Goal: Task Accomplishment & Management: Complete application form

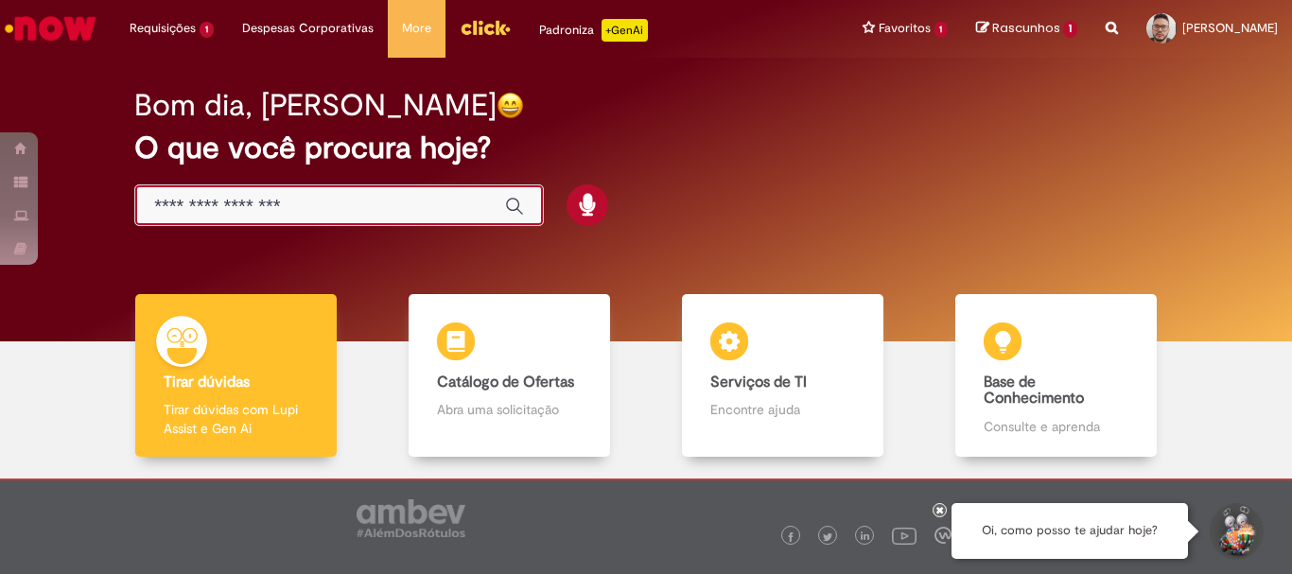
click at [211, 202] on input "Basta digitar aqui" at bounding box center [320, 207] width 332 height 22
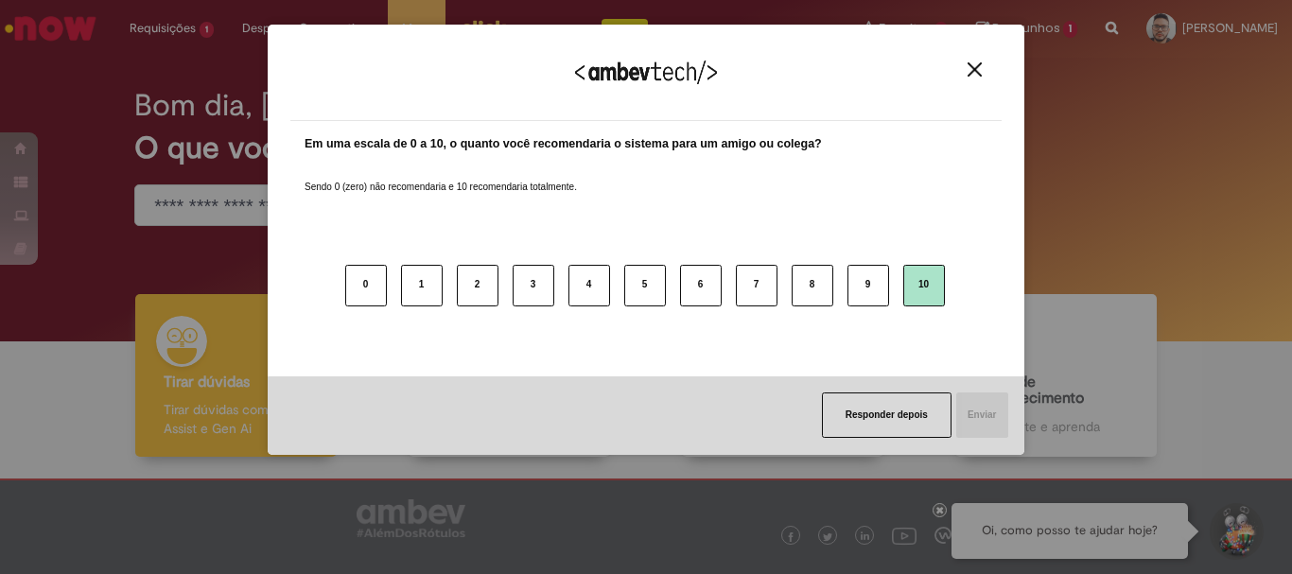
click at [921, 287] on button "10" at bounding box center [924, 286] width 42 height 42
click at [1000, 410] on button "Enviar" at bounding box center [981, 414] width 54 height 45
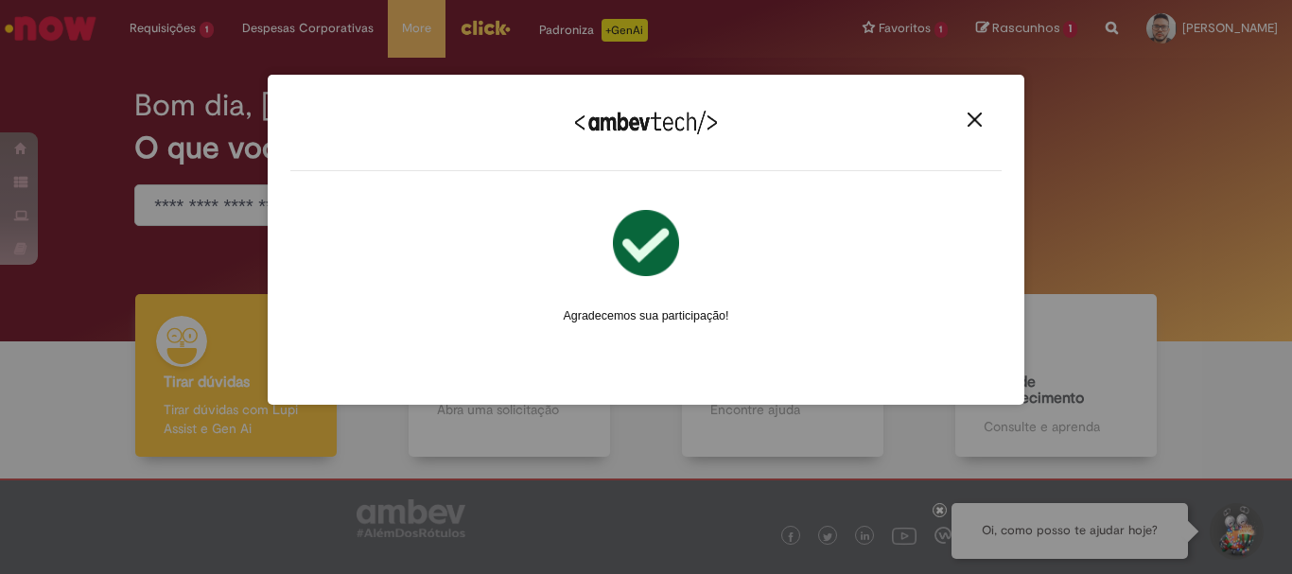
click at [976, 124] on img "Close" at bounding box center [974, 120] width 14 height 14
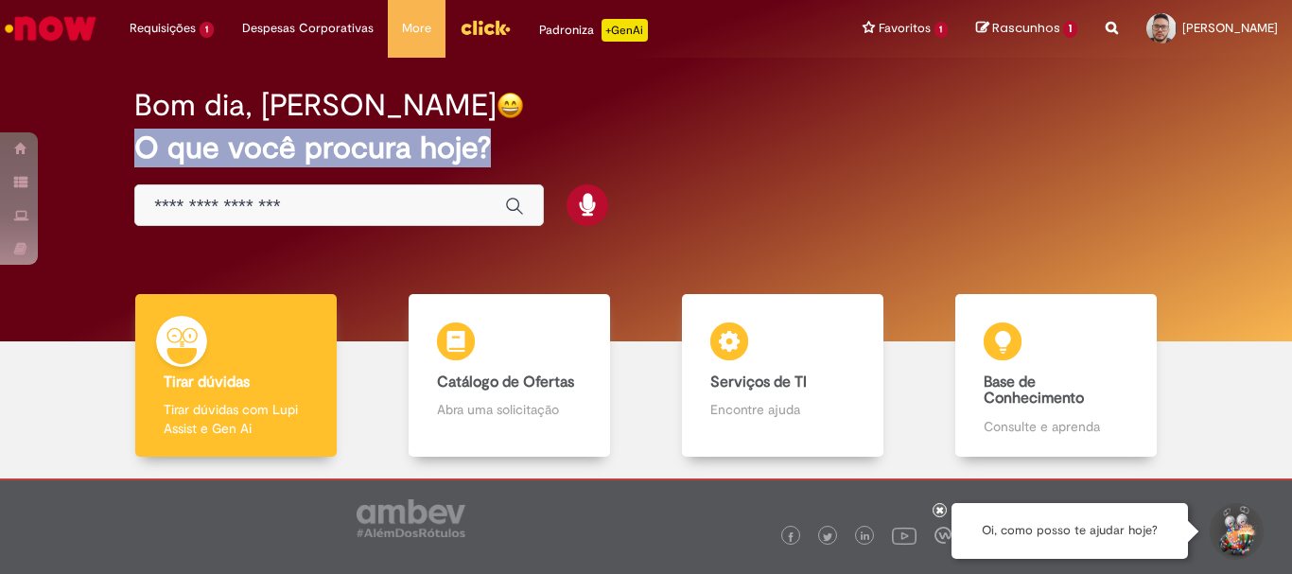
click at [133, 208] on div "Bom dia, [PERSON_NAME] O que você procura hoje?" at bounding box center [645, 158] width 1089 height 161
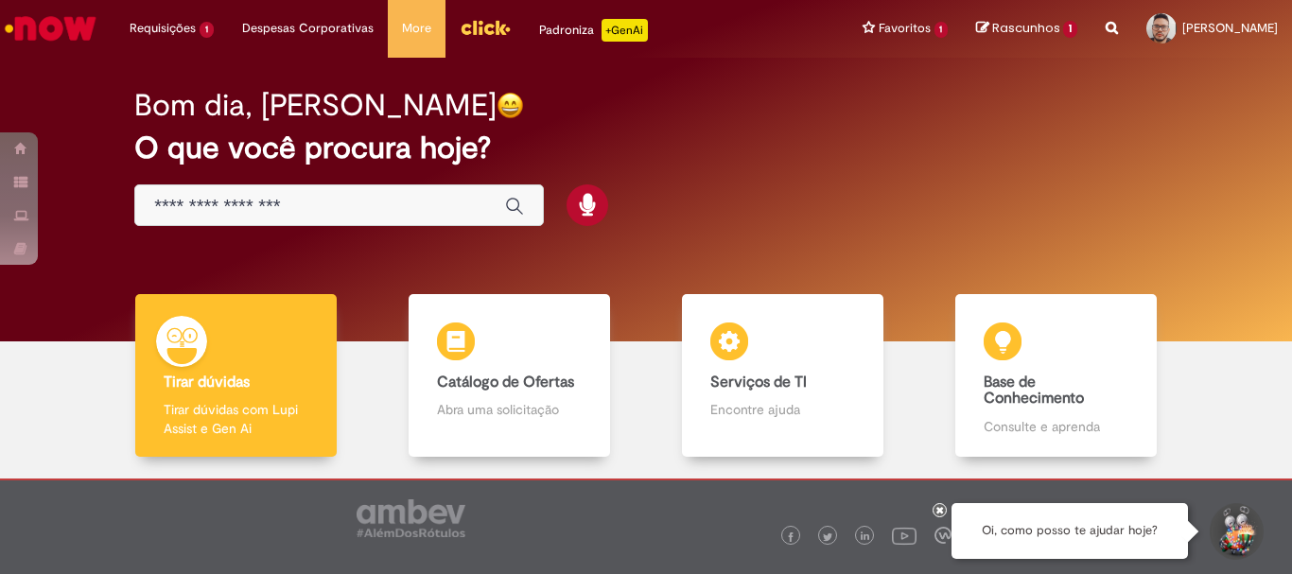
click at [186, 206] on input "Basta digitar aqui" at bounding box center [320, 207] width 332 height 22
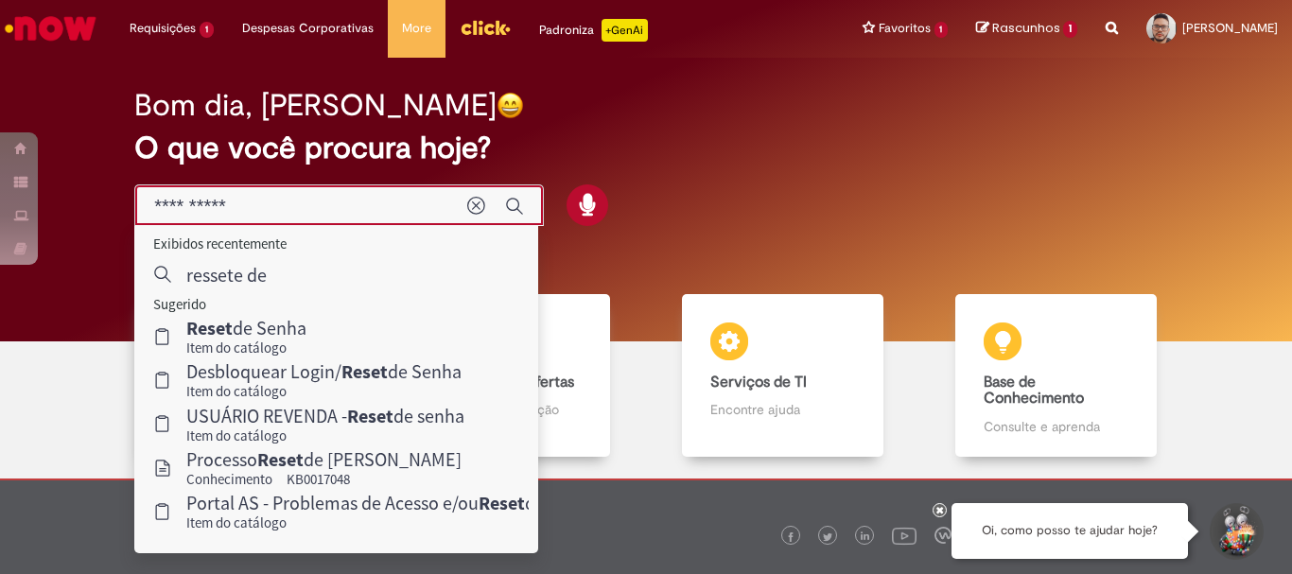
type input "**********"
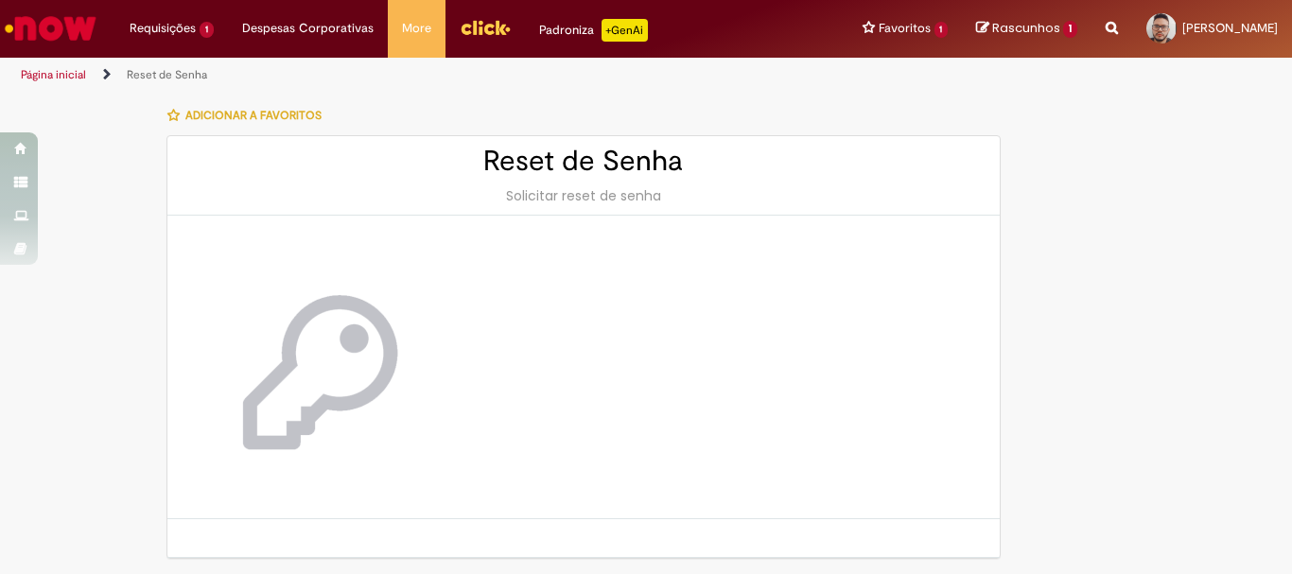
click at [549, 194] on div "Solicitar reset de senha" at bounding box center [583, 195] width 794 height 19
click at [522, 196] on div "Solicitar reset de senha" at bounding box center [583, 195] width 794 height 19
click at [607, 200] on div "Solicitar reset de senha" at bounding box center [583, 195] width 794 height 19
click at [167, 116] on icon "button" at bounding box center [173, 115] width 12 height 13
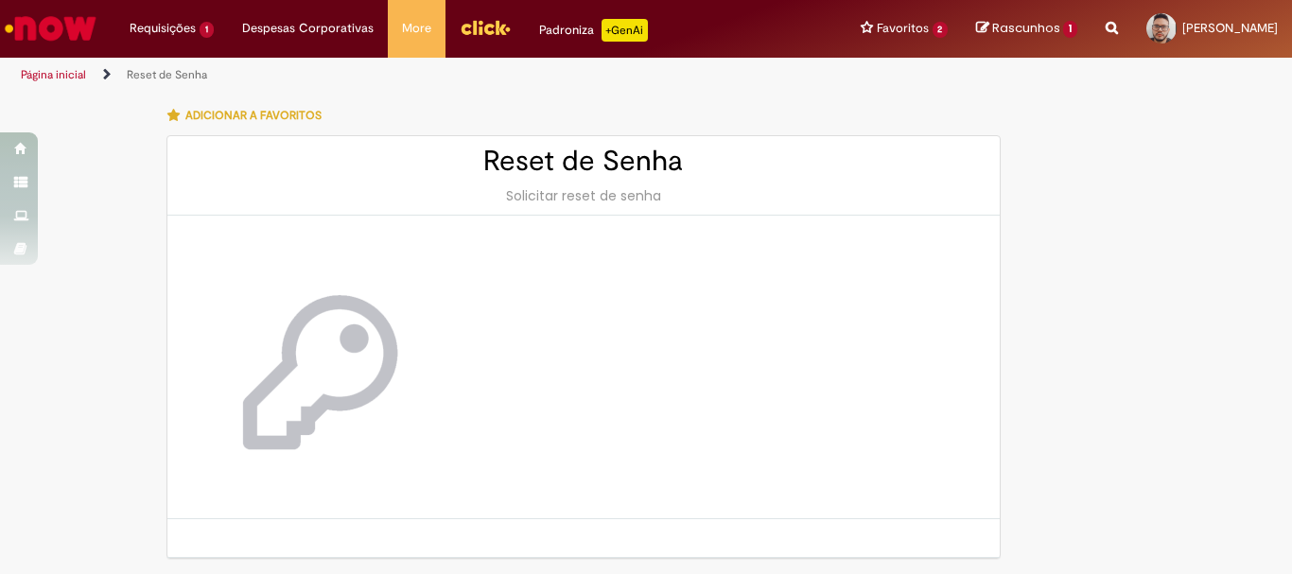
click at [648, 199] on div "Solicitar reset de senha" at bounding box center [583, 195] width 794 height 19
click at [653, 191] on div "Solicitar reset de senha" at bounding box center [583, 195] width 794 height 19
click at [578, 165] on h2 "Reset de Senha" at bounding box center [583, 161] width 794 height 31
click at [514, 426] on div at bounding box center [583, 368] width 832 height 304
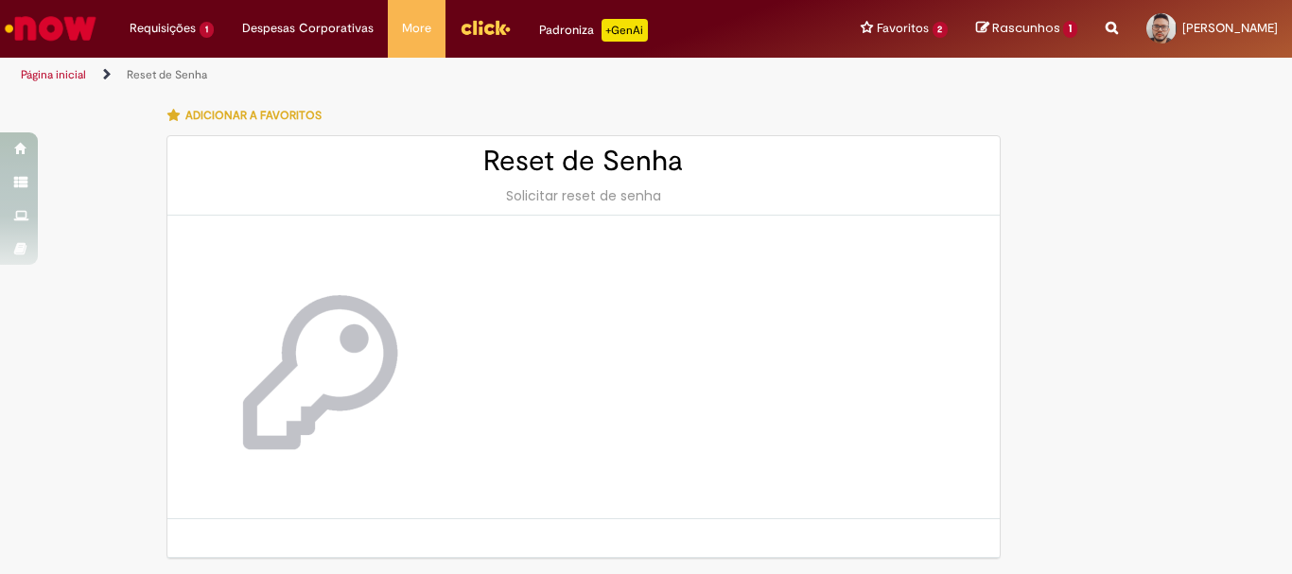
click at [574, 395] on div at bounding box center [583, 368] width 832 height 304
